Goal: Task Accomplishment & Management: Complete application form

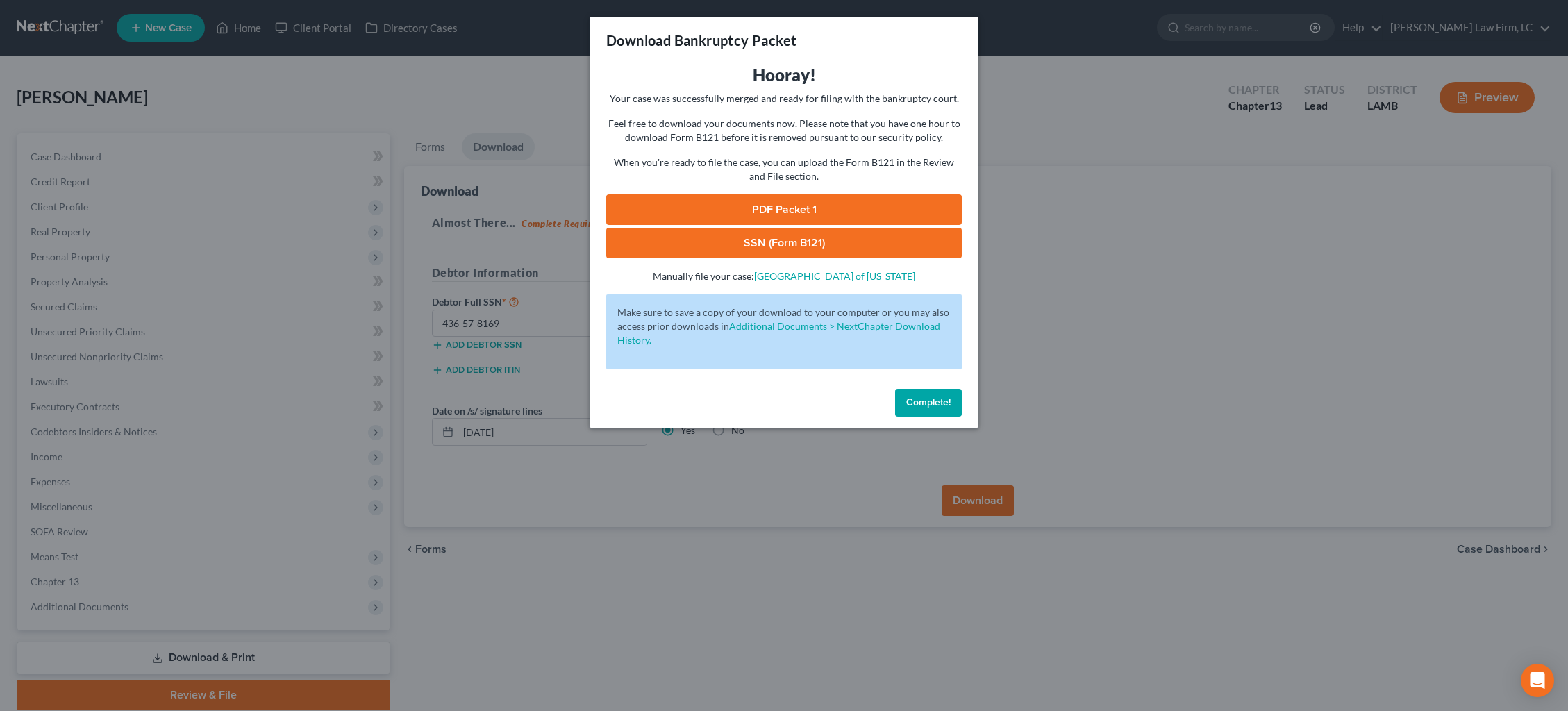
scroll to position [33, 0]
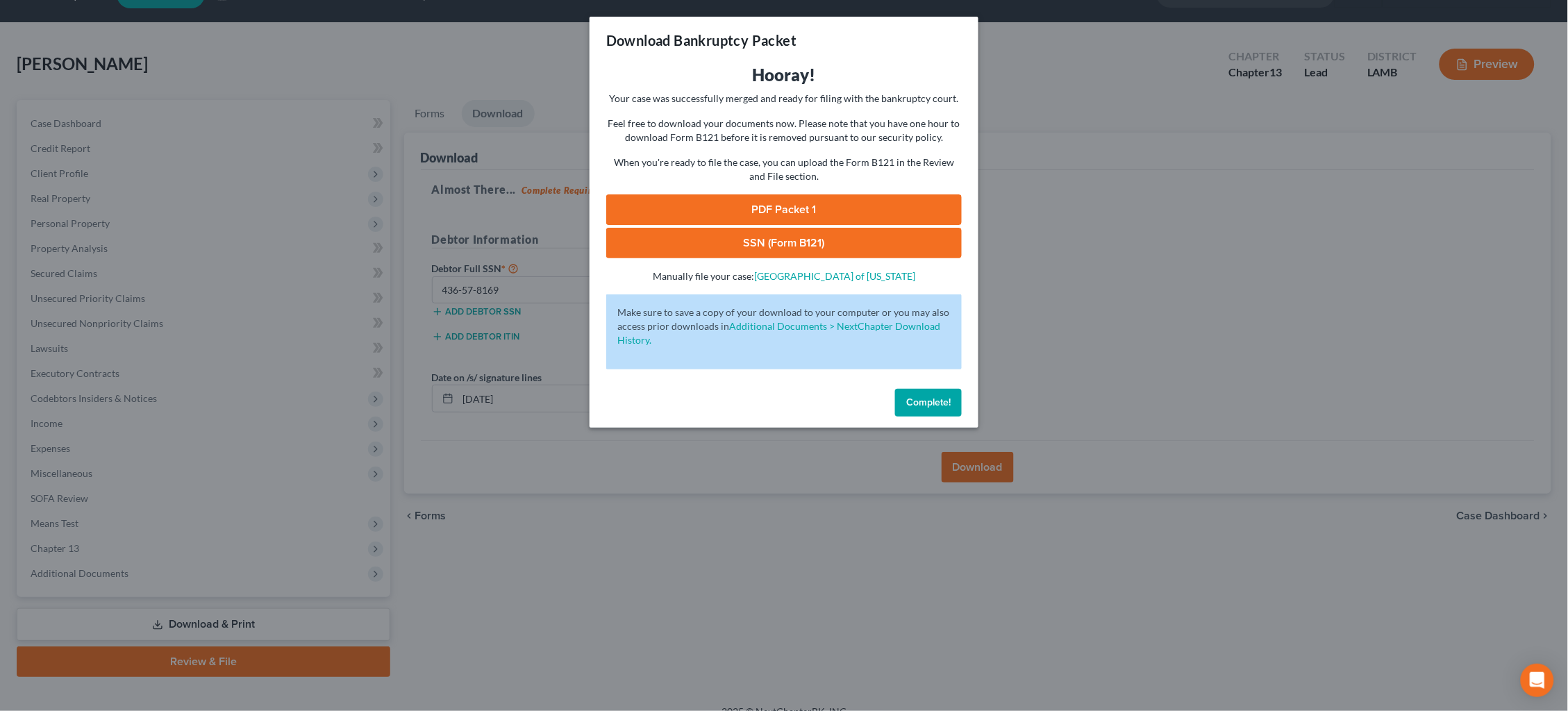
click at [1055, 80] on div "Download Bankruptcy Packet Hooray! Your case was successfully merged and ready …" at bounding box center [784, 355] width 1568 height 711
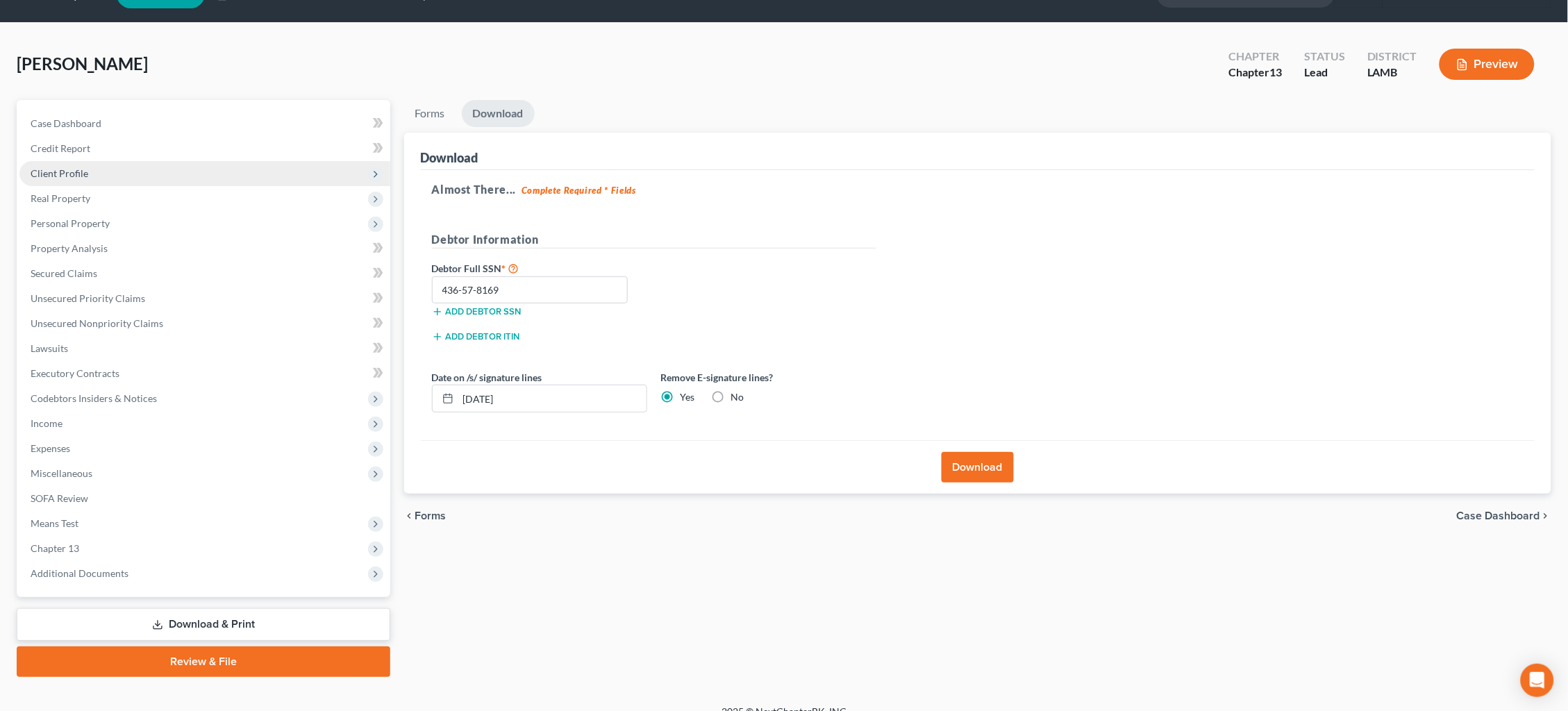
click at [94, 175] on span "Client Profile" at bounding box center [204, 173] width 371 height 25
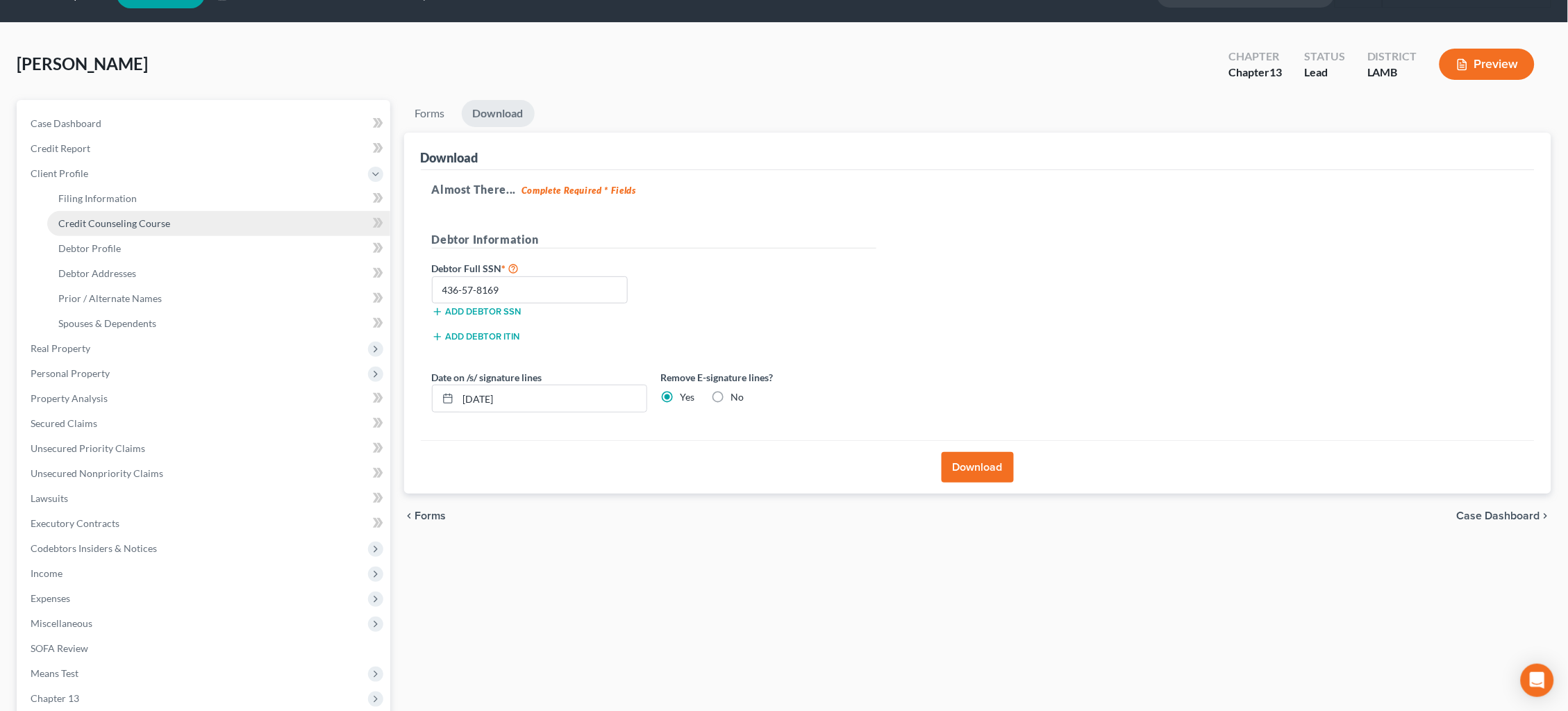
click at [102, 227] on link "Credit Counseling Course" at bounding box center [218, 224] width 343 height 25
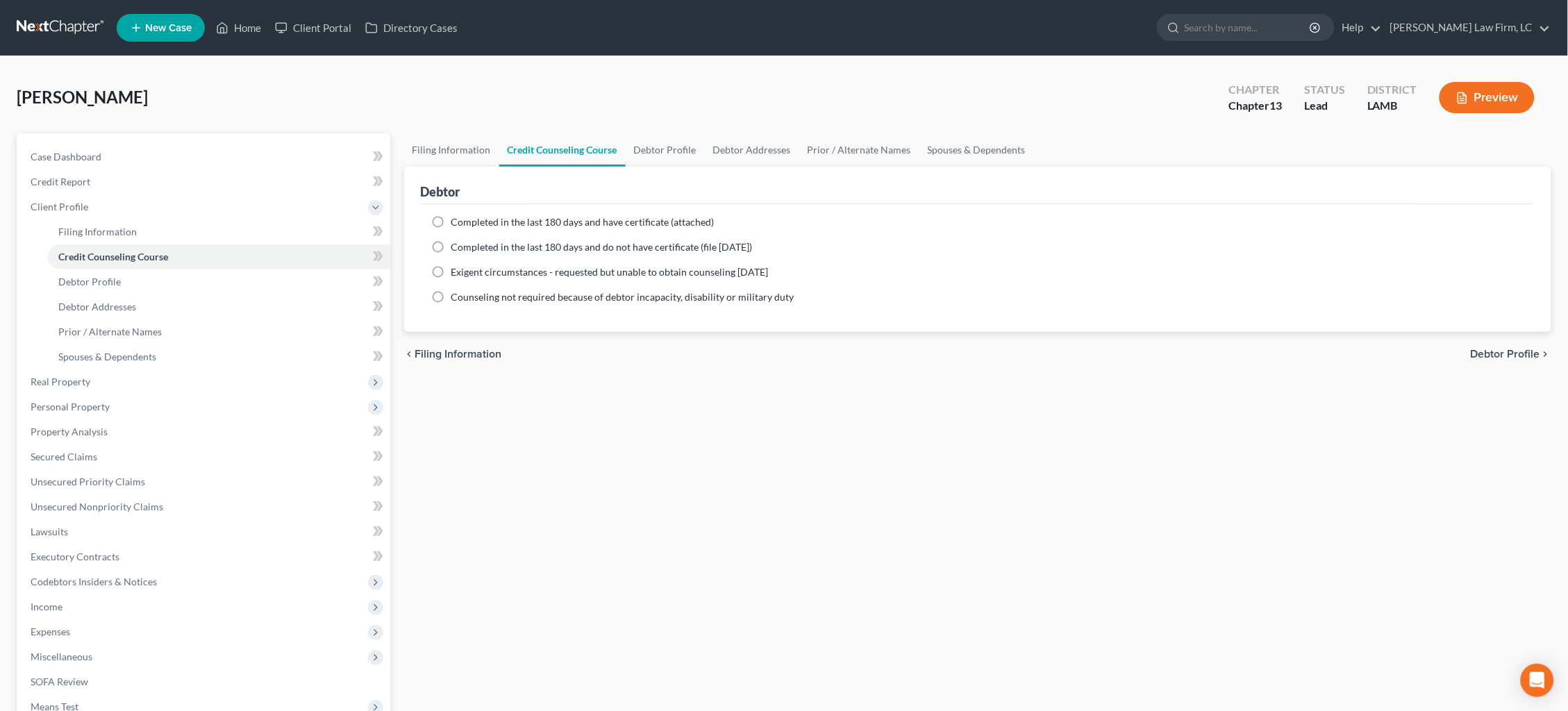
click at [451, 224] on label "Completed in the last 180 days and have certificate (attached)" at bounding box center [583, 222] width 263 height 14
click at [457, 224] on input "Completed in the last 180 days and have certificate (attached)" at bounding box center [461, 220] width 9 height 9
radio input "true"
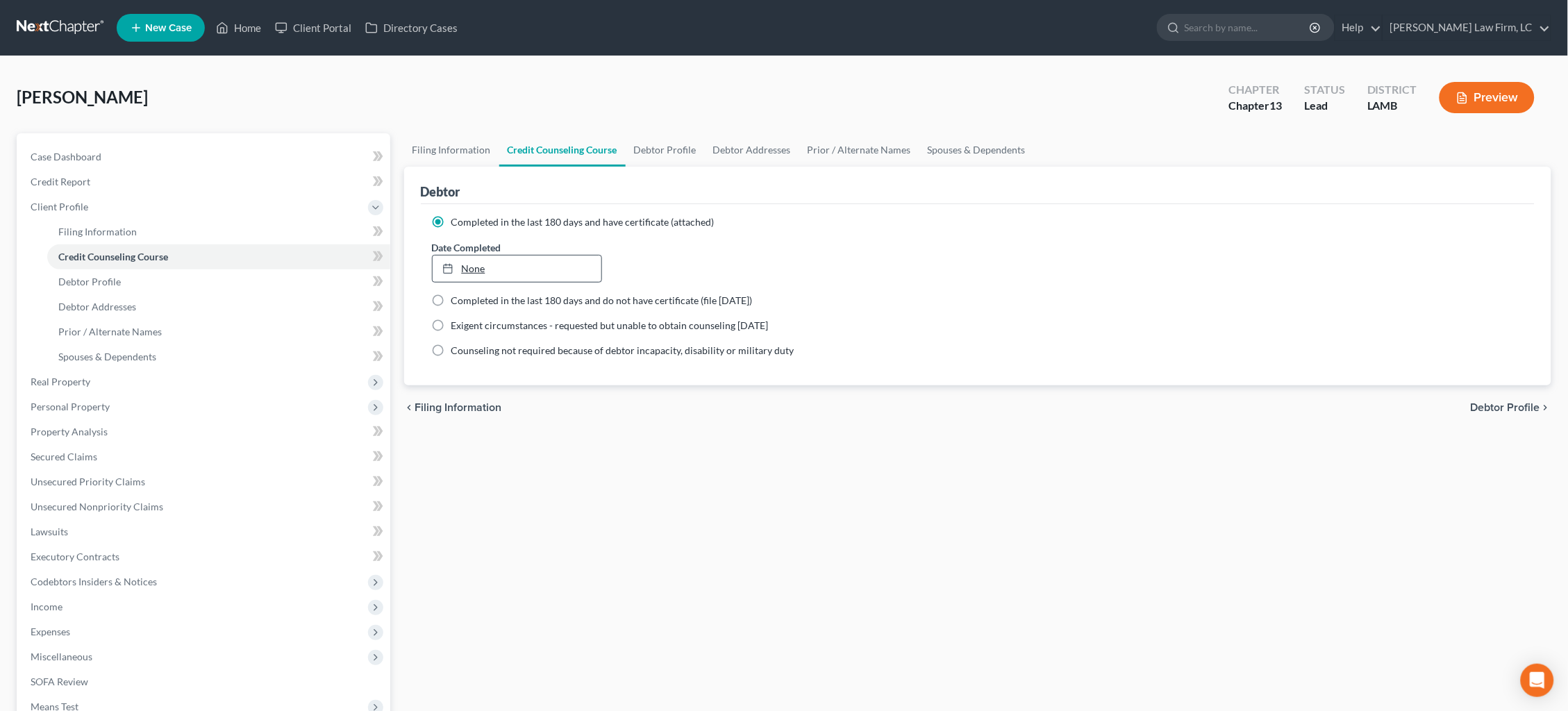
click at [499, 269] on link "None" at bounding box center [517, 268] width 169 height 26
click at [666, 156] on link "Debtor Profile" at bounding box center [666, 149] width 79 height 33
select select "3"
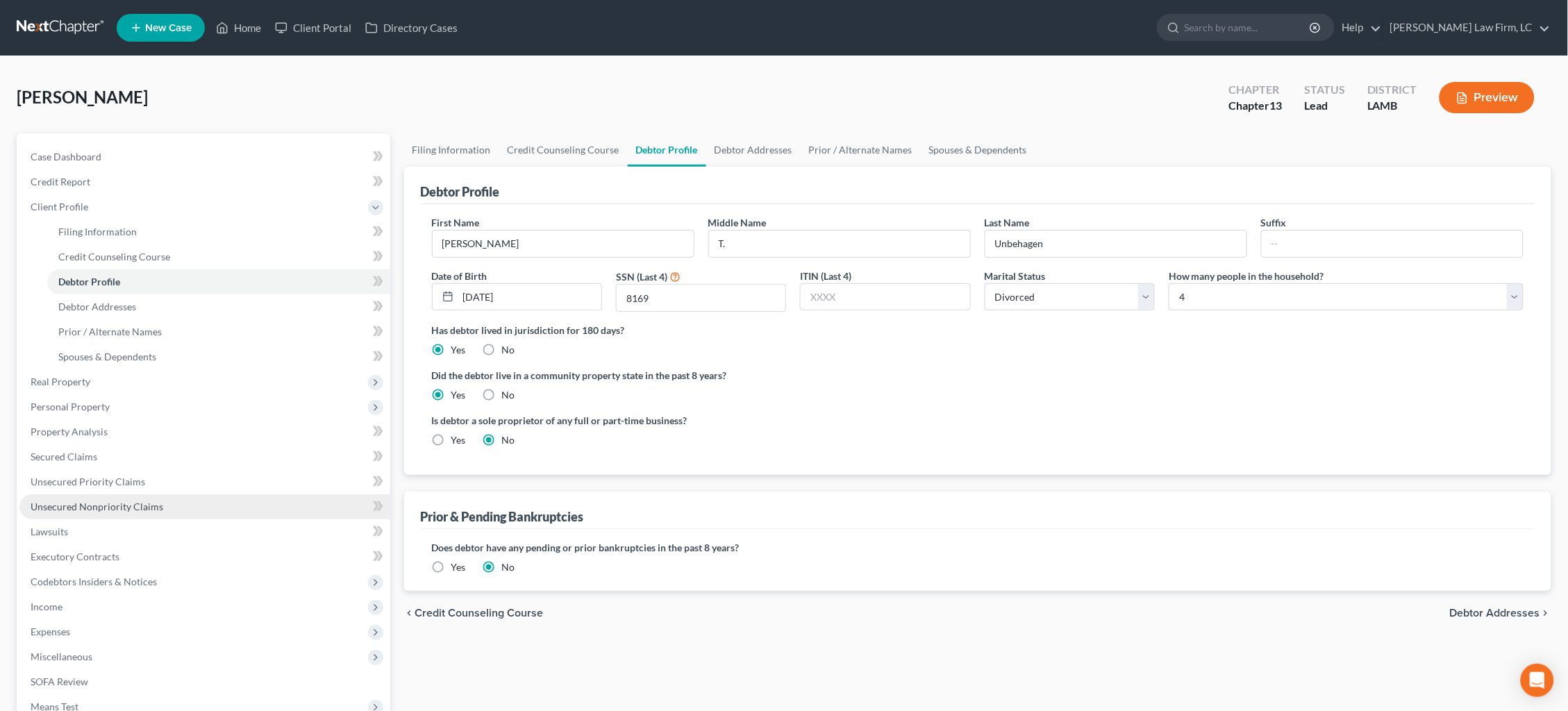
click at [112, 501] on span "Unsecured Nonpriority Claims" at bounding box center [96, 506] width 132 height 12
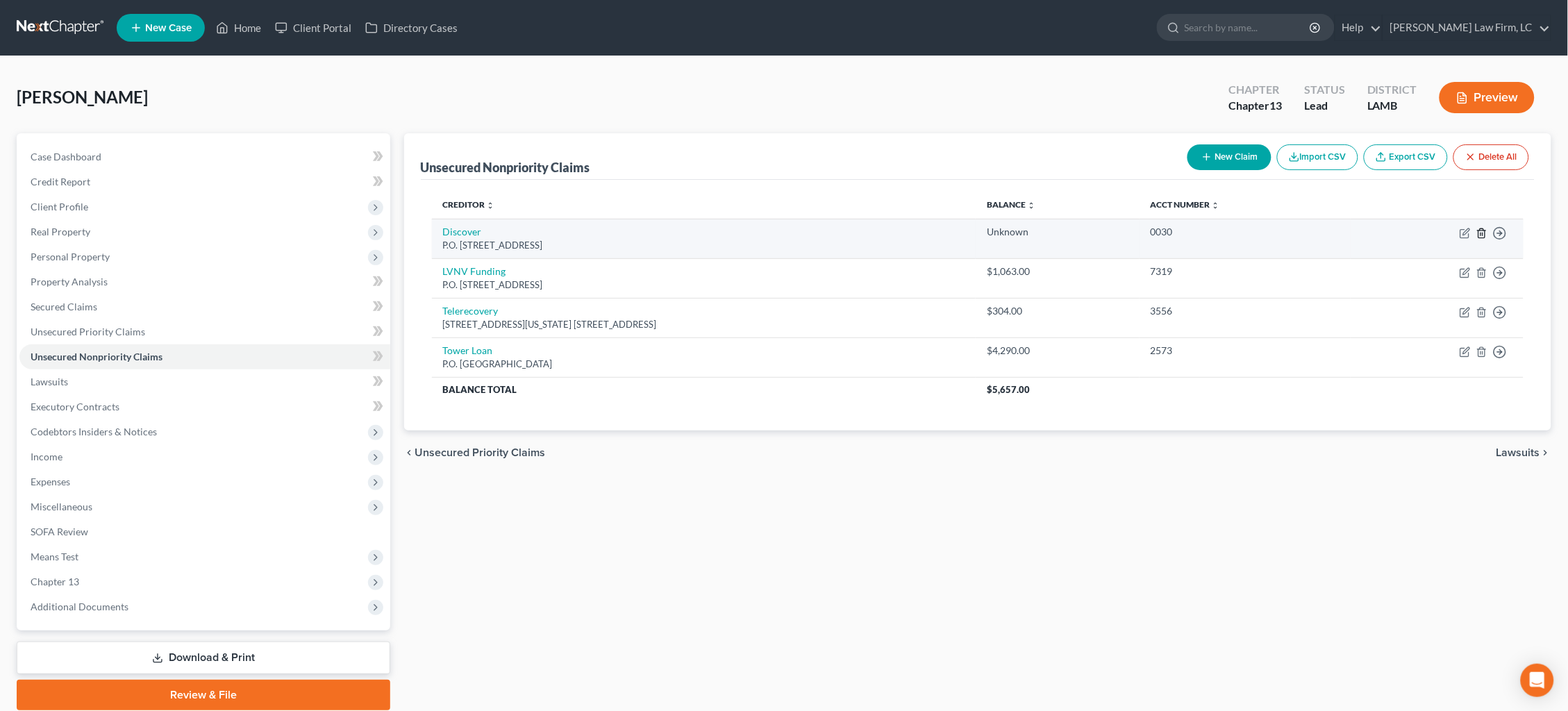
click at [1484, 230] on icon "button" at bounding box center [1482, 233] width 11 height 11
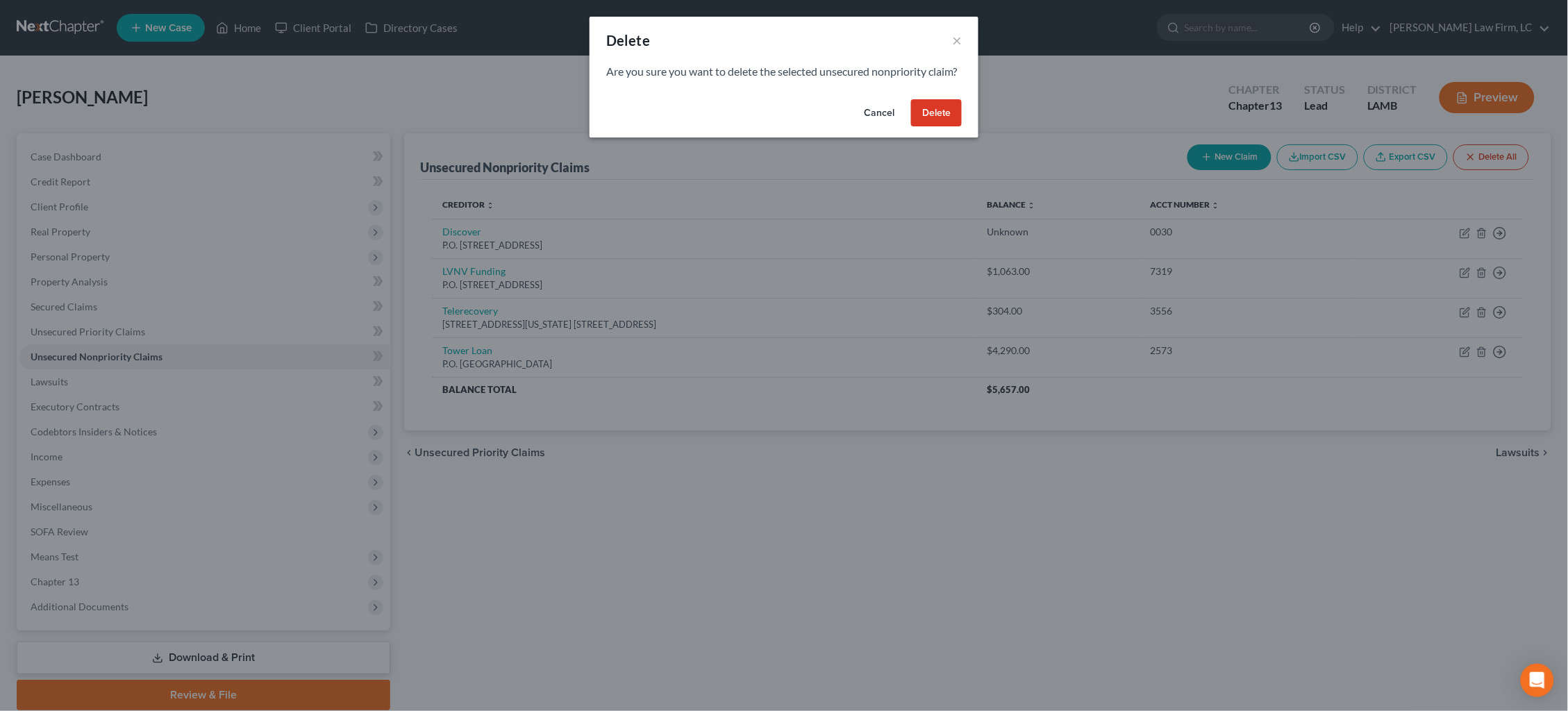
click at [911, 127] on button "Delete" at bounding box center [936, 113] width 51 height 28
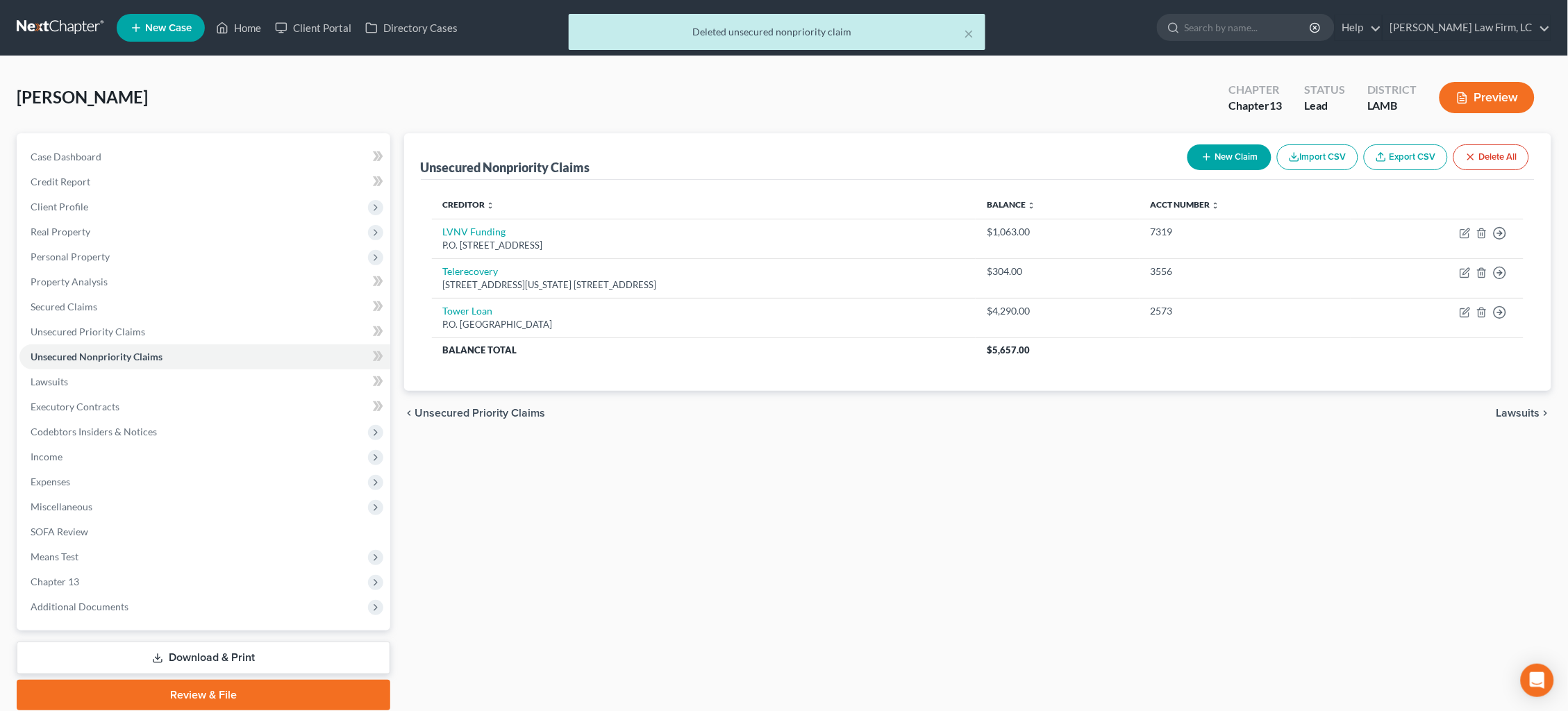
click at [50, 24] on div "× Deleted unsecured nonpriority claim" at bounding box center [777, 36] width 1568 height 43
